Goal: Task Accomplishment & Management: Use online tool/utility

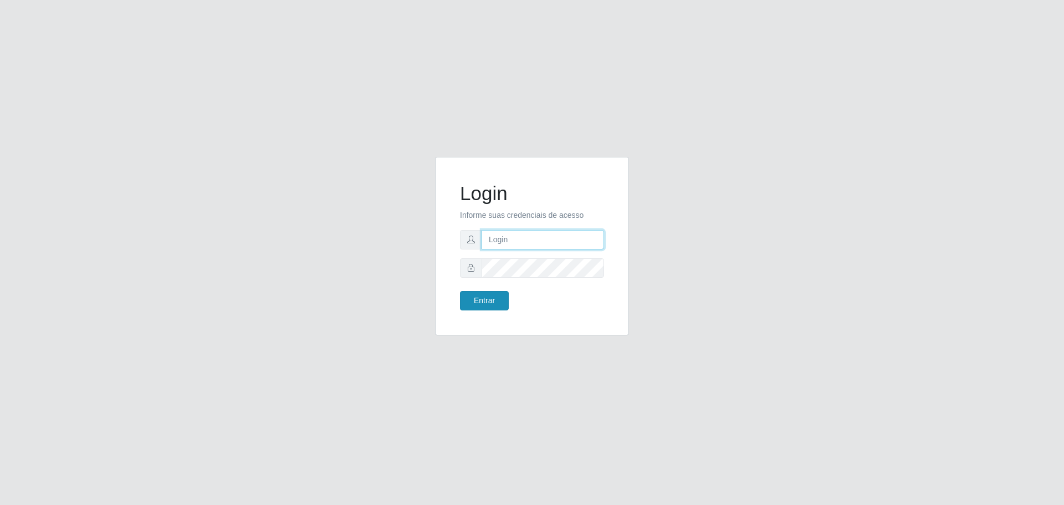
type input "[EMAIL_ADDRESS][DOMAIN_NAME]"
click at [494, 300] on button "Entrar" at bounding box center [484, 300] width 49 height 19
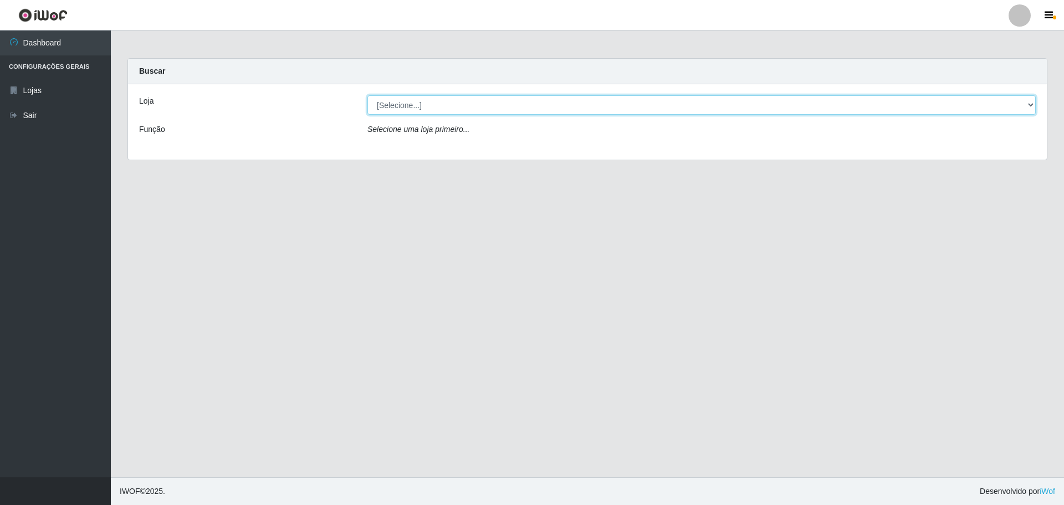
click at [679, 108] on select "[Selecione...] [GEOGRAPHIC_DATA] - [GEOGRAPHIC_DATA][DATE]" at bounding box center [701, 104] width 668 height 19
select select "527"
click at [367, 95] on select "[Selecione...] [GEOGRAPHIC_DATA] - [GEOGRAPHIC_DATA][DATE]" at bounding box center [701, 104] width 668 height 19
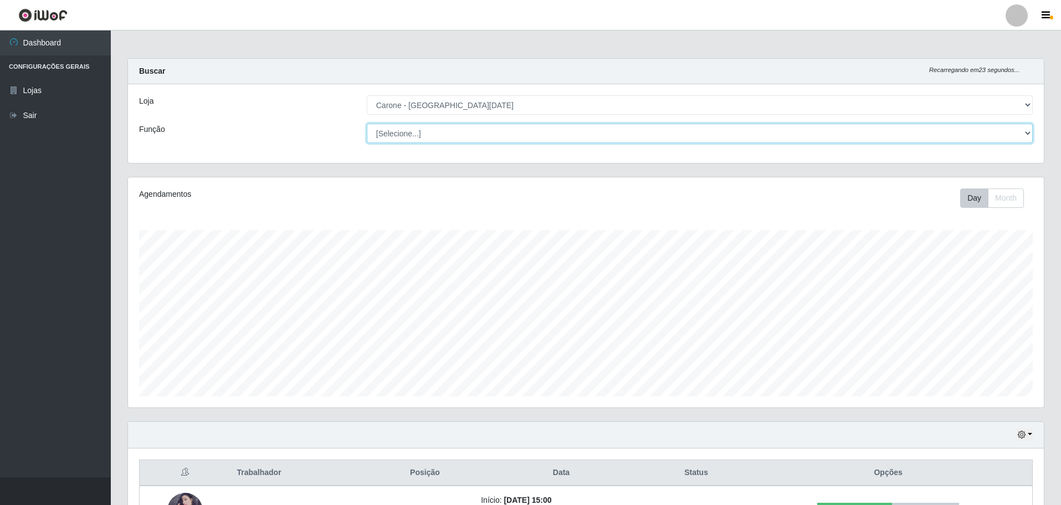
click at [1010, 131] on select "[Selecione...] Embalador Embalador + Embalador ++ Repositor Repositor + Reposit…" at bounding box center [700, 133] width 666 height 19
click at [367, 124] on select "[Selecione...] Embalador Embalador + Embalador ++ Repositor Repositor + Reposit…" at bounding box center [700, 133] width 666 height 19
click at [1024, 130] on select "[Selecione...] Embalador Embalador + Embalador ++ Repositor Repositor + Reposit…" at bounding box center [700, 133] width 666 height 19
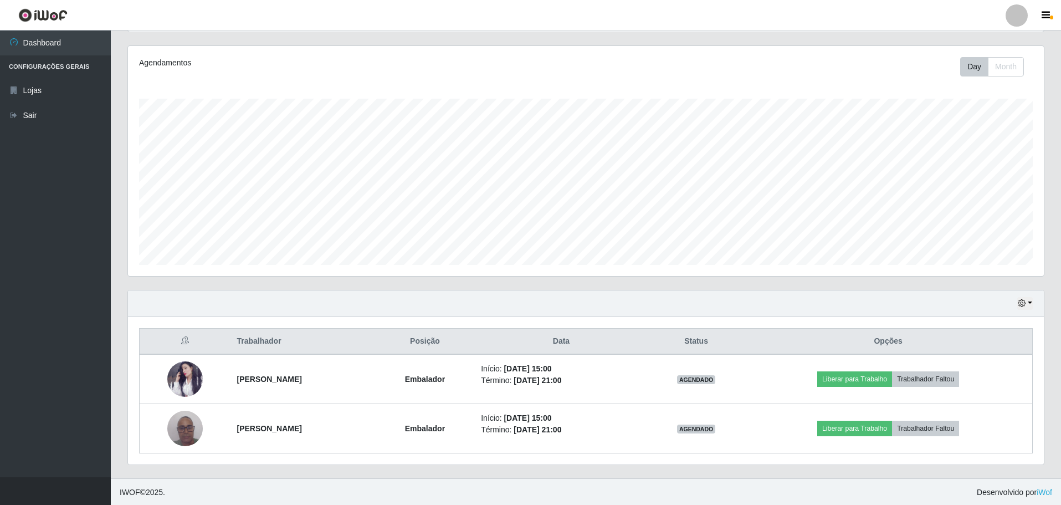
scroll to position [132, 0]
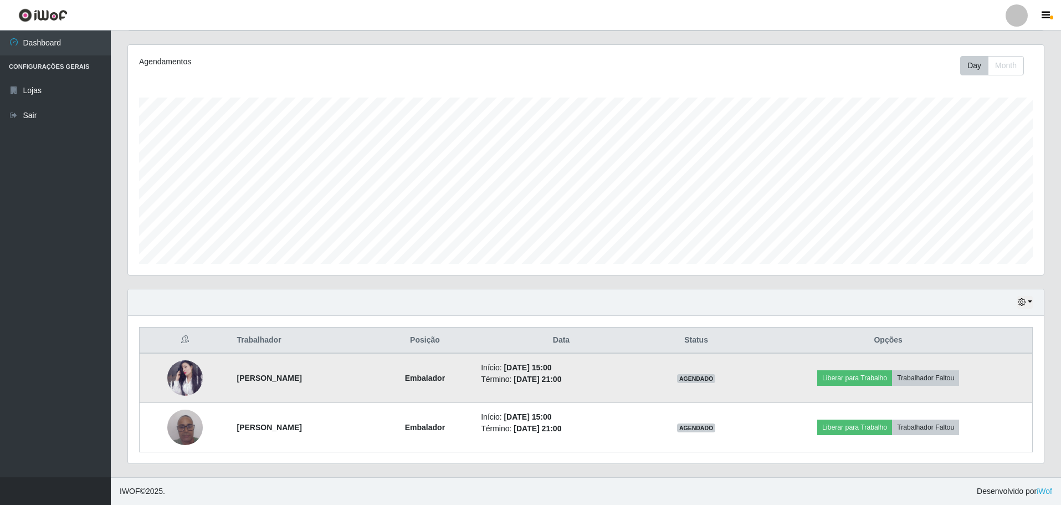
click at [648, 392] on td "Início: [DATE] 15:00 Término: [DATE] 21:00" at bounding box center [561, 378] width 174 height 50
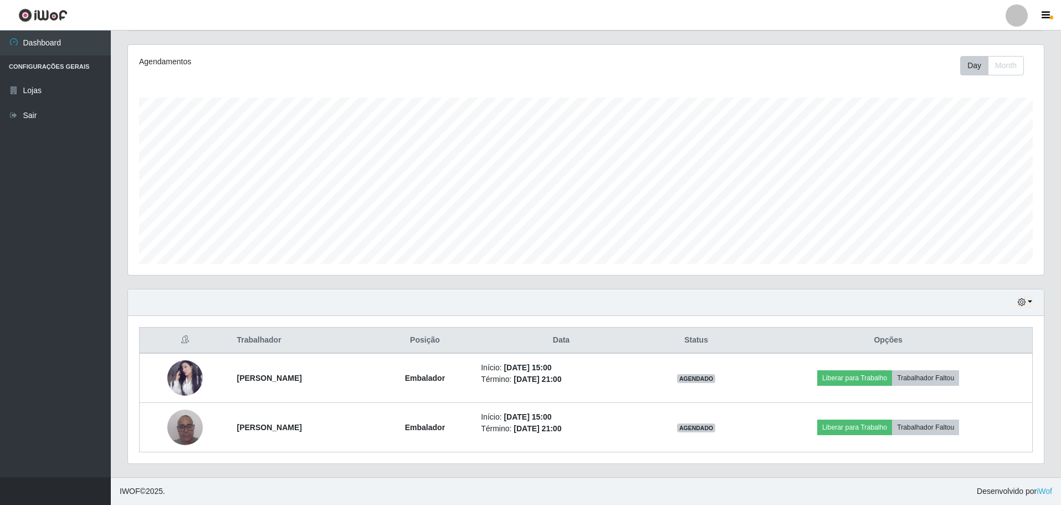
scroll to position [0, 0]
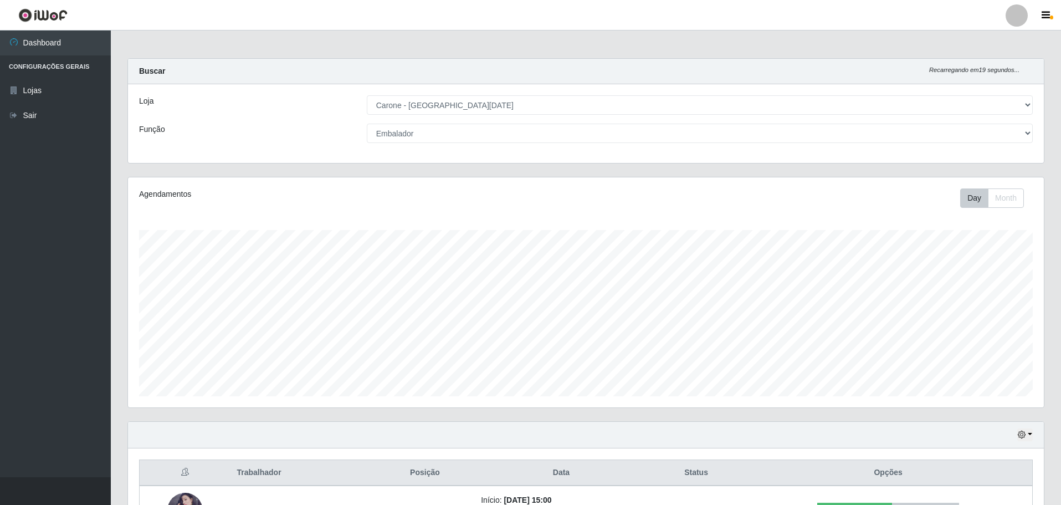
click at [1034, 135] on div "[Selecione...] Embalador Embalador + Embalador ++ Repositor Repositor + Reposit…" at bounding box center [699, 133] width 682 height 19
click at [1023, 137] on select "[Selecione...] Embalador Embalador + Embalador ++ Repositor Repositor + Reposit…" at bounding box center [700, 133] width 666 height 19
click at [367, 124] on select "[Selecione...] Embalador Embalador + Embalador ++ Repositor Repositor + Reposit…" at bounding box center [700, 133] width 666 height 19
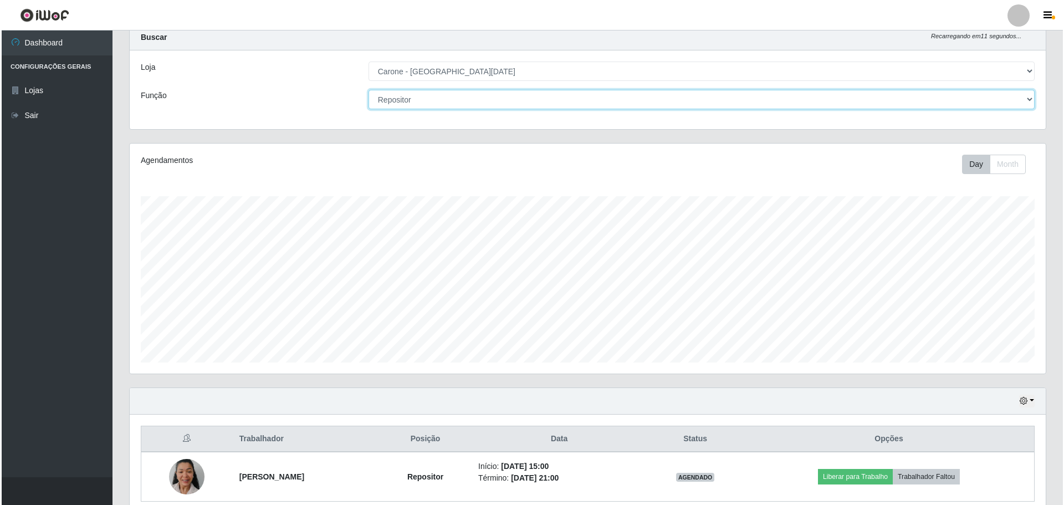
scroll to position [83, 0]
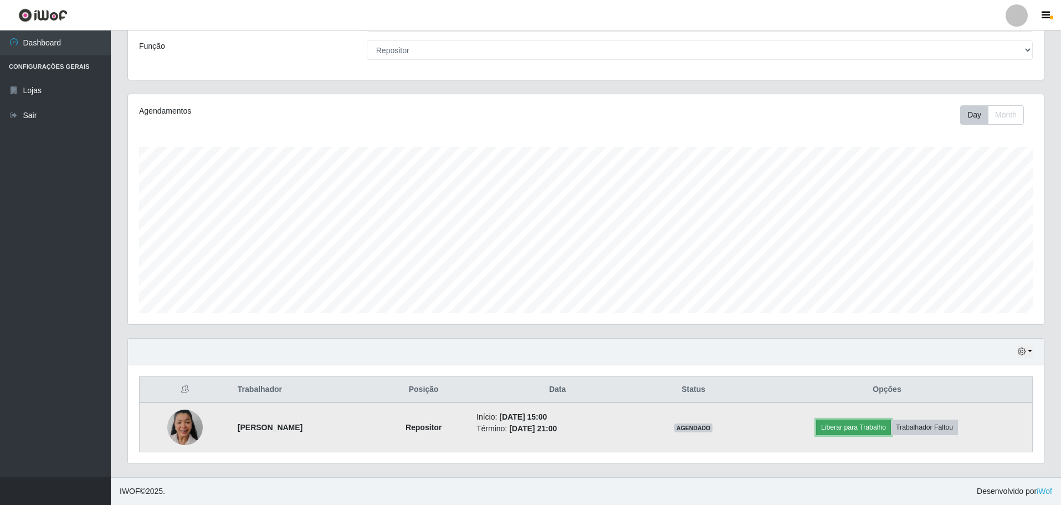
click at [887, 428] on button "Liberar para Trabalho" at bounding box center [853, 427] width 75 height 16
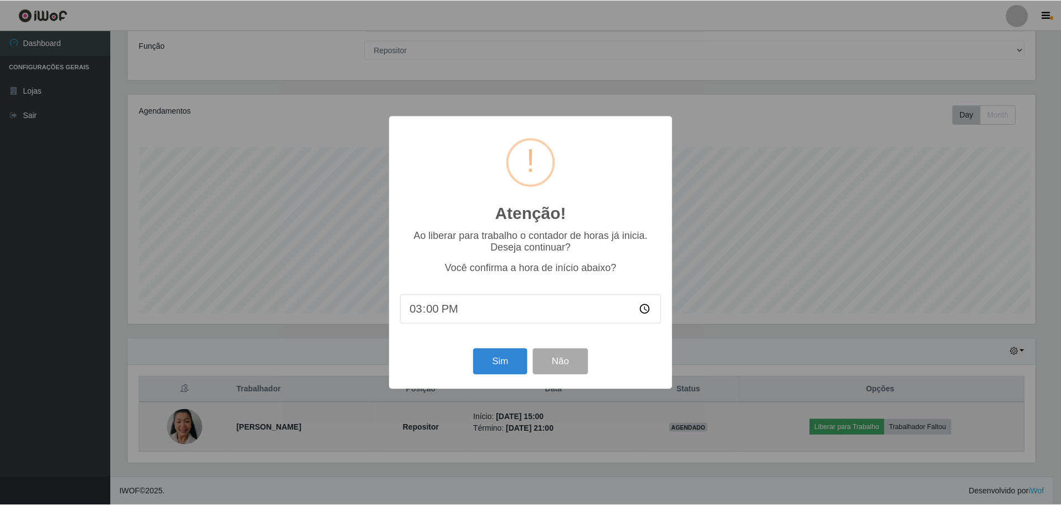
scroll to position [230, 910]
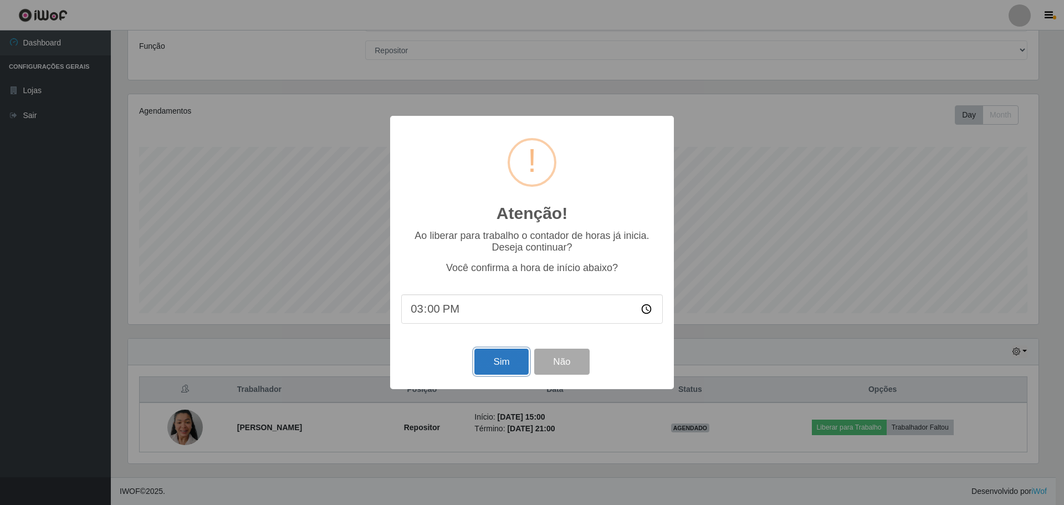
click at [503, 365] on button "Sim" at bounding box center [501, 361] width 54 height 26
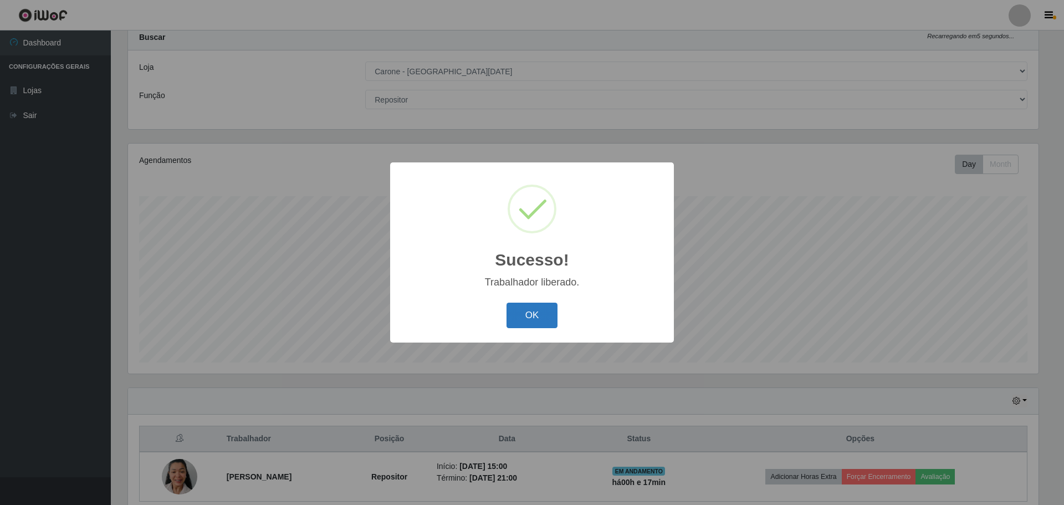
click at [533, 312] on button "OK" at bounding box center [532, 315] width 52 height 26
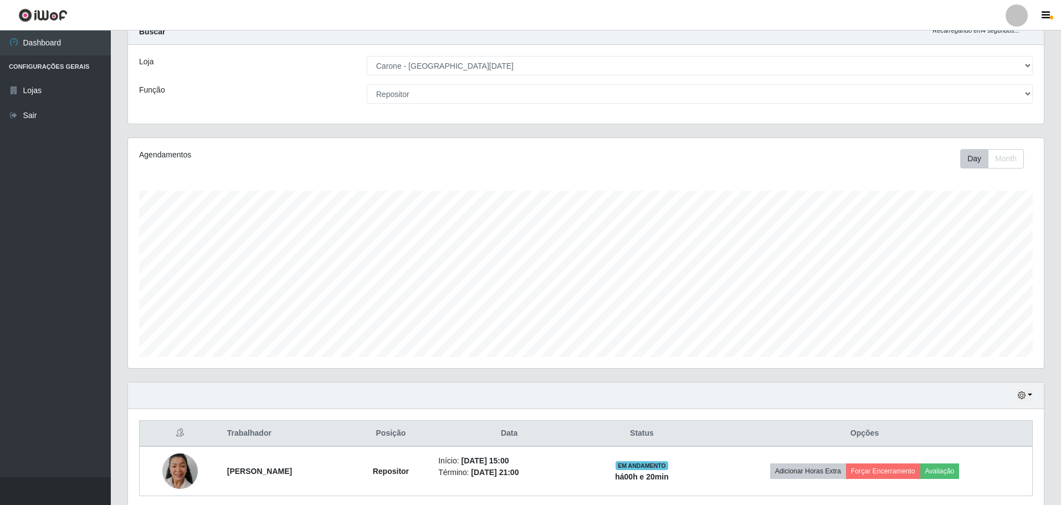
scroll to position [0, 0]
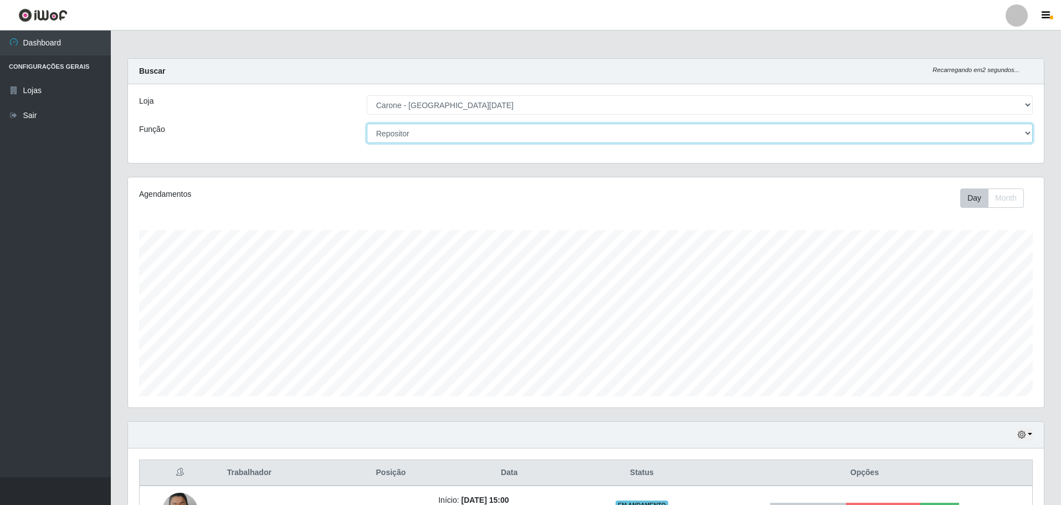
click at [1026, 129] on select "[Selecione...] Embalador Embalador + Embalador ++ Repositor Repositor + Reposit…" at bounding box center [700, 133] width 666 height 19
select select "1"
click at [367, 124] on select "[Selecione...] Embalador Embalador + Embalador ++ Repositor Repositor + Reposit…" at bounding box center [700, 133] width 666 height 19
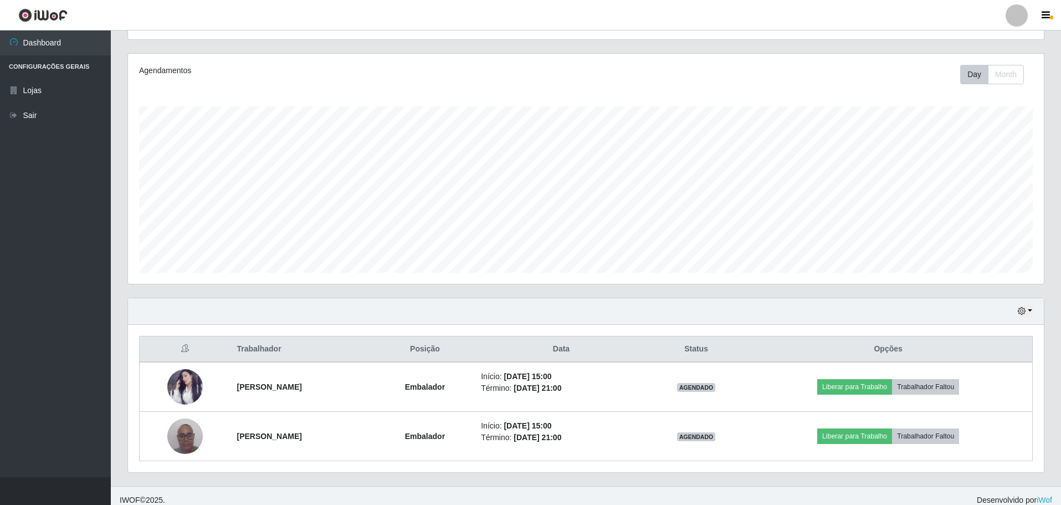
scroll to position [132, 0]
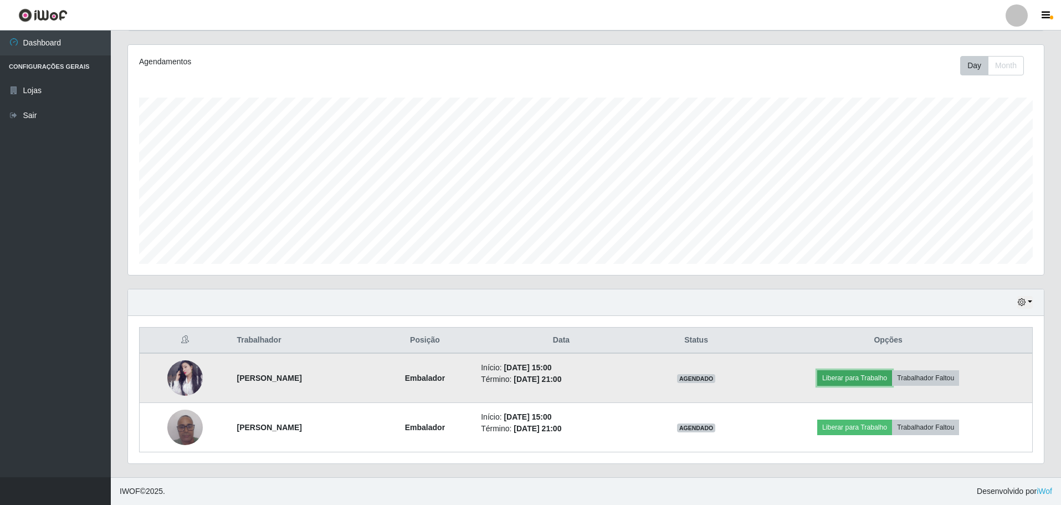
click at [873, 377] on button "Liberar para Trabalho" at bounding box center [854, 378] width 75 height 16
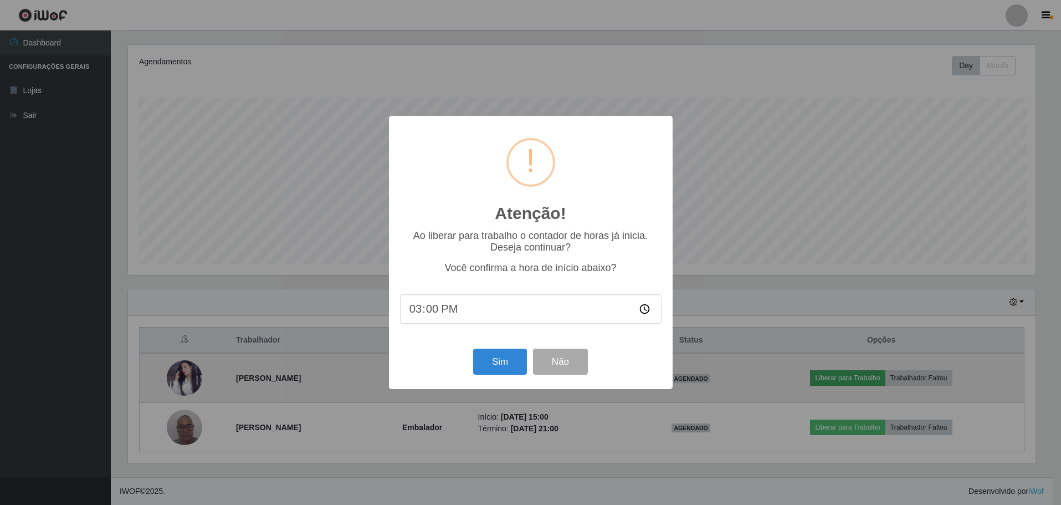
scroll to position [230, 910]
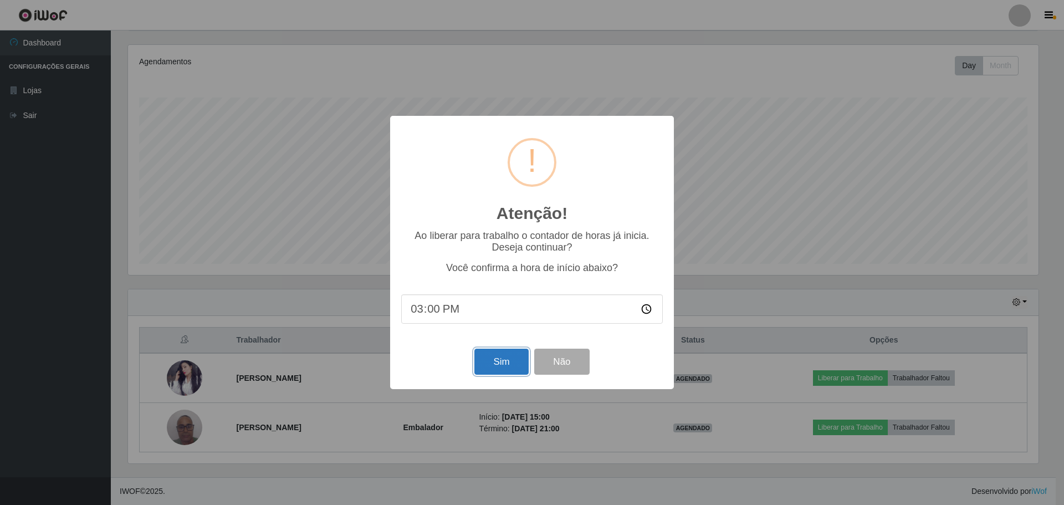
click at [488, 364] on button "Sim" at bounding box center [501, 361] width 54 height 26
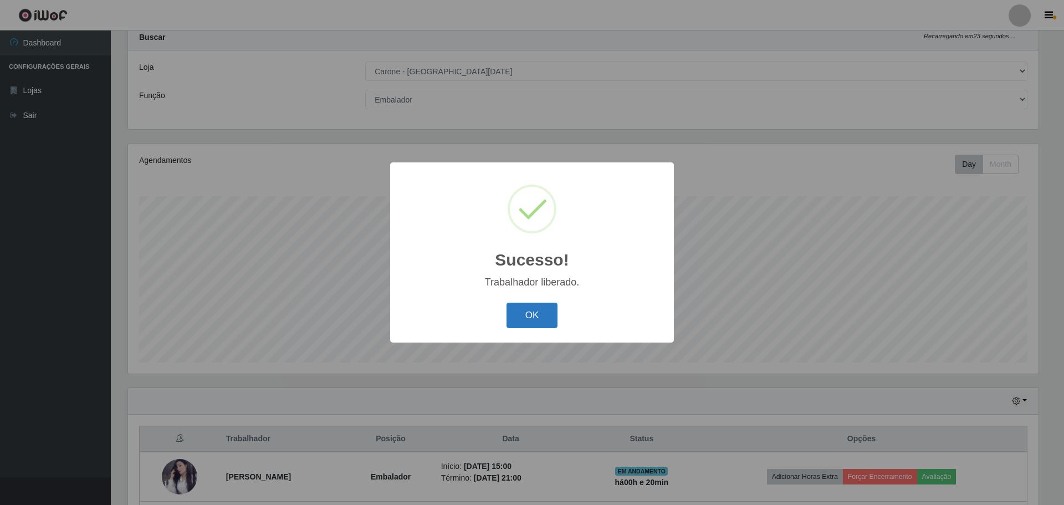
click at [532, 322] on button "OK" at bounding box center [532, 315] width 52 height 26
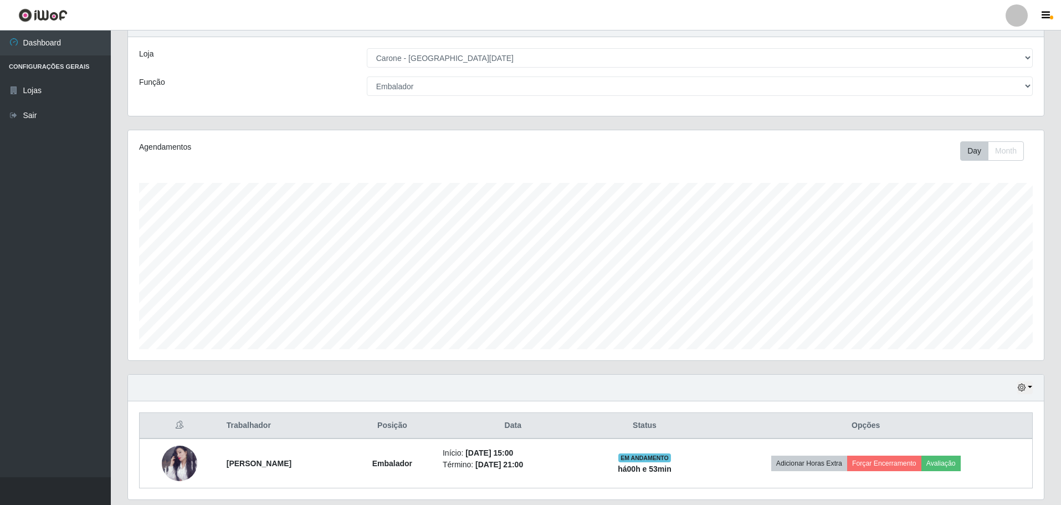
scroll to position [0, 0]
